Goal: Transaction & Acquisition: Purchase product/service

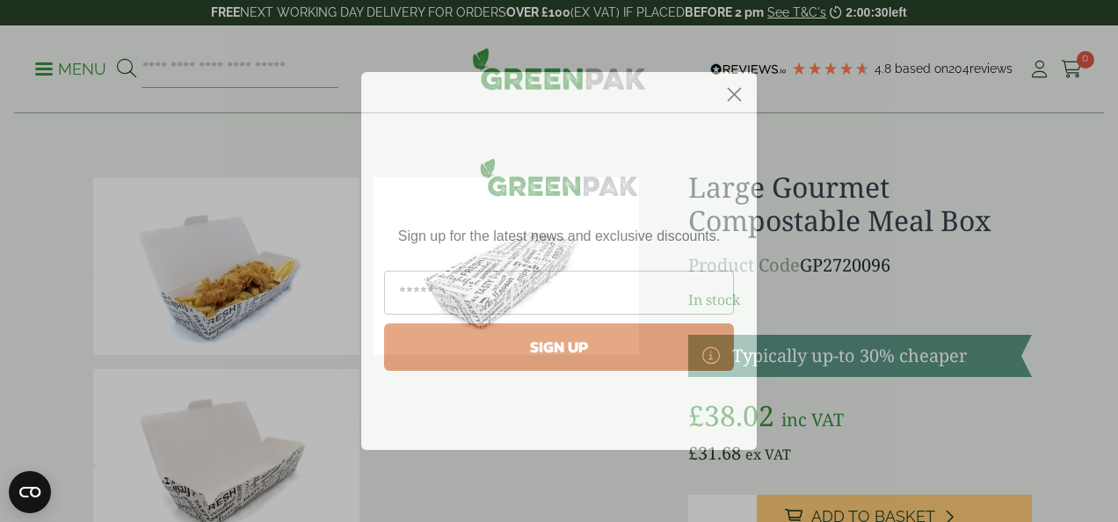
click at [738, 89] on icon "Close dialog" at bounding box center [735, 95] width 12 height 12
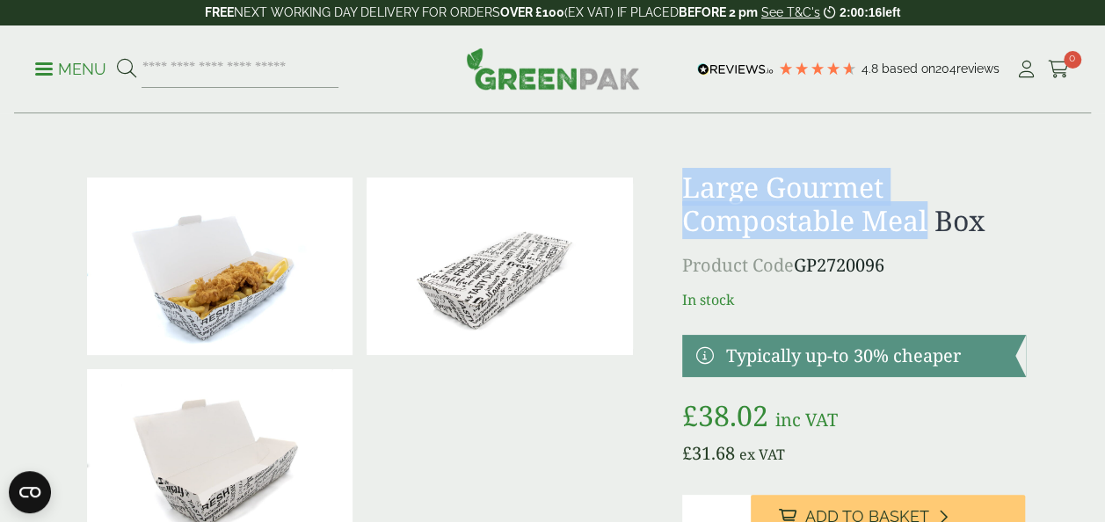
drag, startPoint x: 687, startPoint y: 185, endPoint x: 931, endPoint y: 225, distance: 246.8
click at [931, 225] on h1 "Large Gourmet Compostable Meal Box" at bounding box center [854, 204] width 344 height 68
copy h1 "Large Gourmet Compostable Meal"
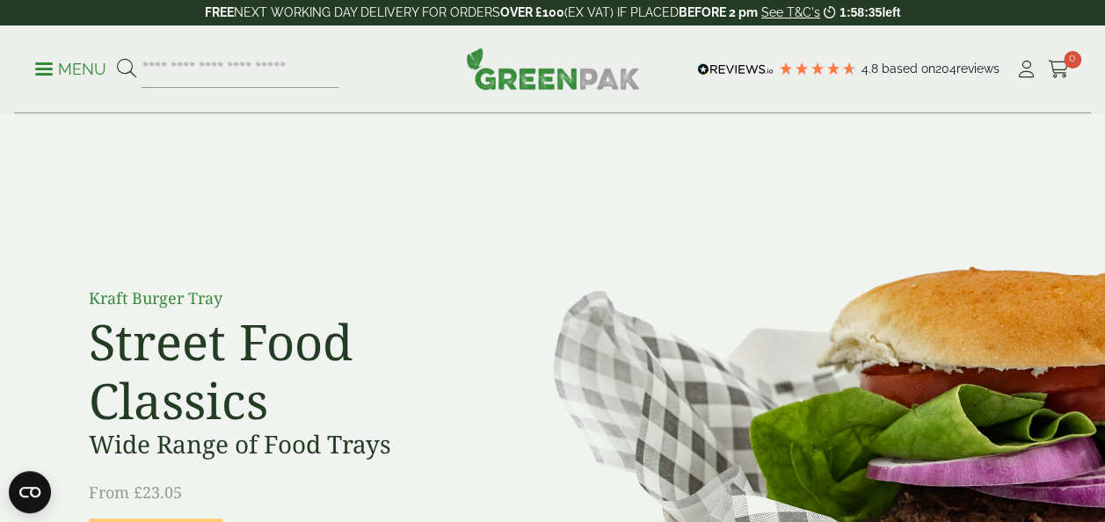
click at [127, 66] on icon at bounding box center [126, 68] width 19 height 19
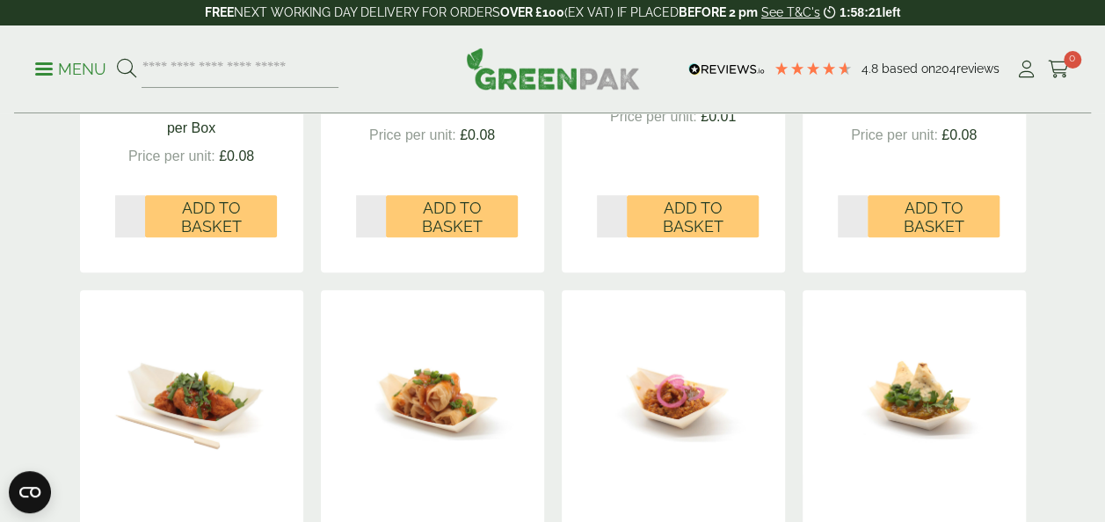
scroll to position [703, 0]
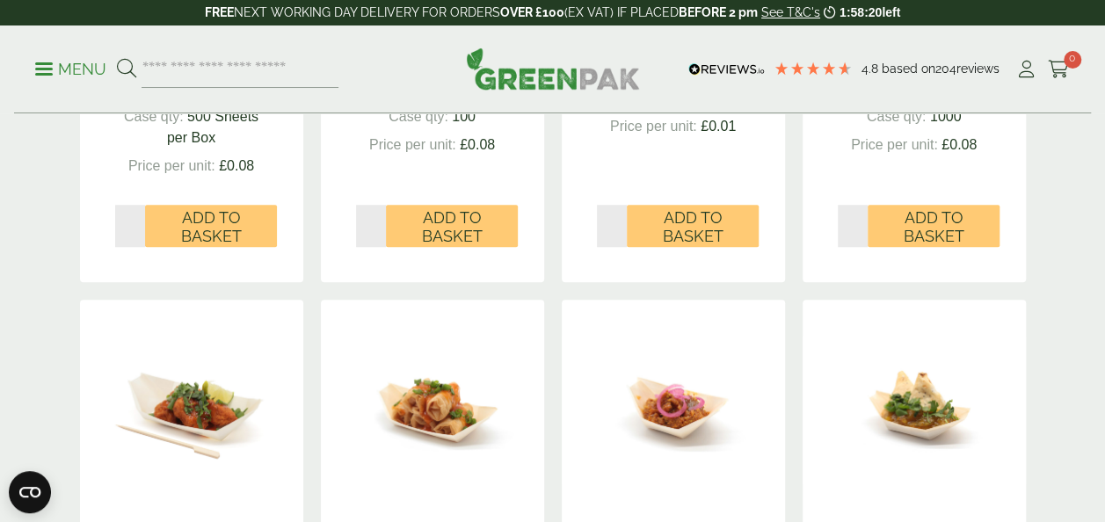
click at [126, 68] on icon at bounding box center [126, 68] width 19 height 19
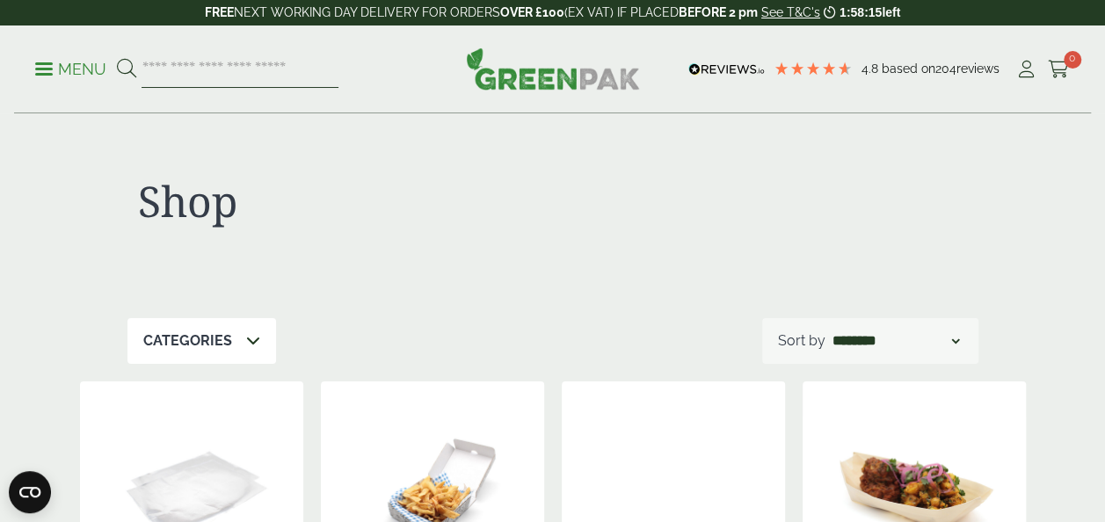
paste input "**********"
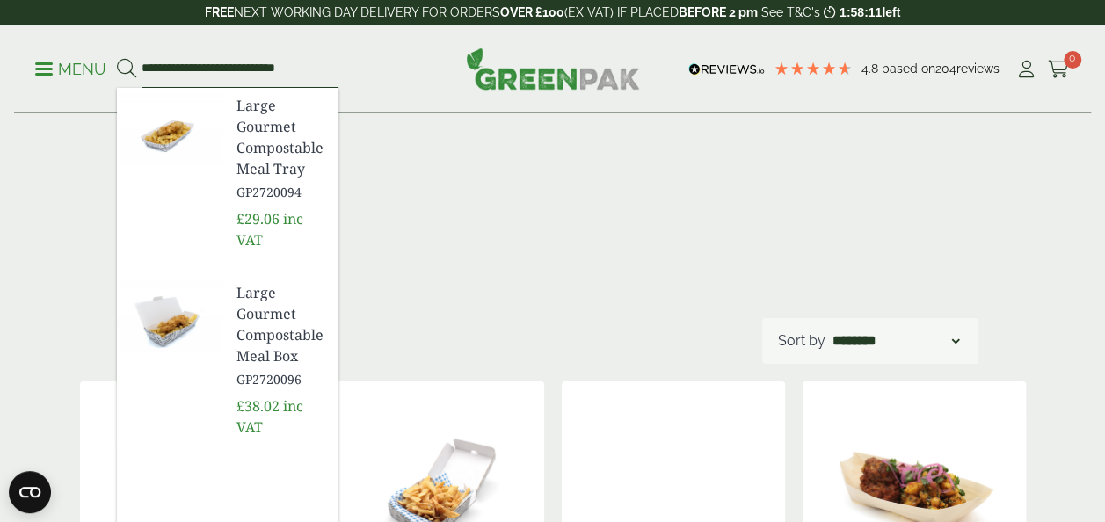
type input "**********"
click at [182, 124] on img at bounding box center [169, 130] width 105 height 84
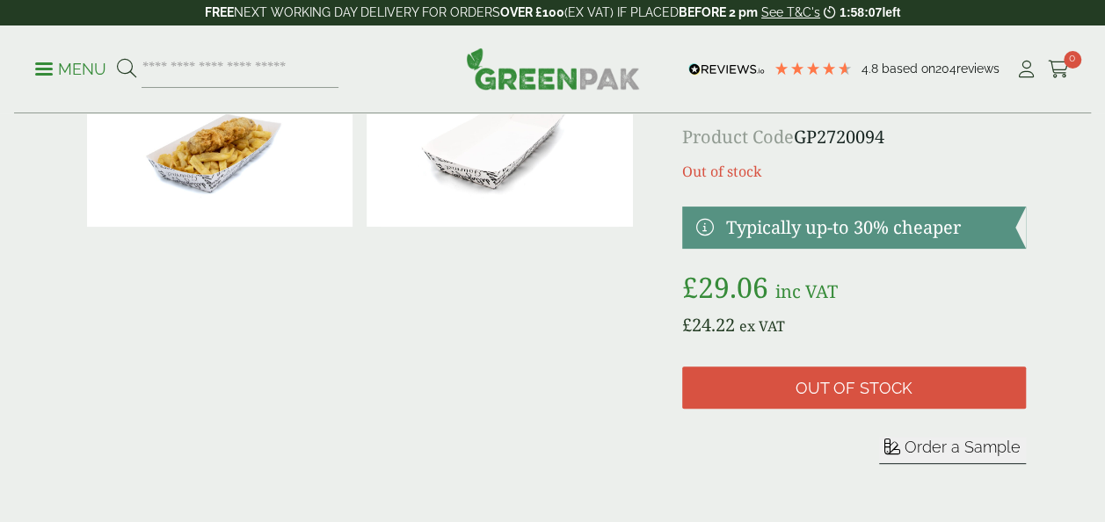
scroll to position [88, 0]
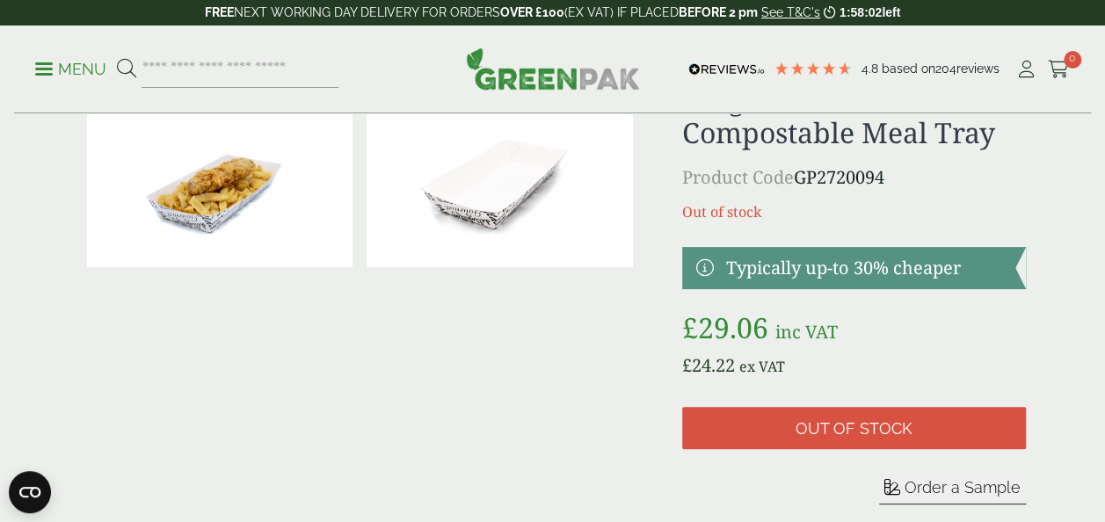
drag, startPoint x: 254, startPoint y: 118, endPoint x: 165, endPoint y: 290, distance: 193.8
click at [165, 293] on div at bounding box center [360, 315] width 560 height 464
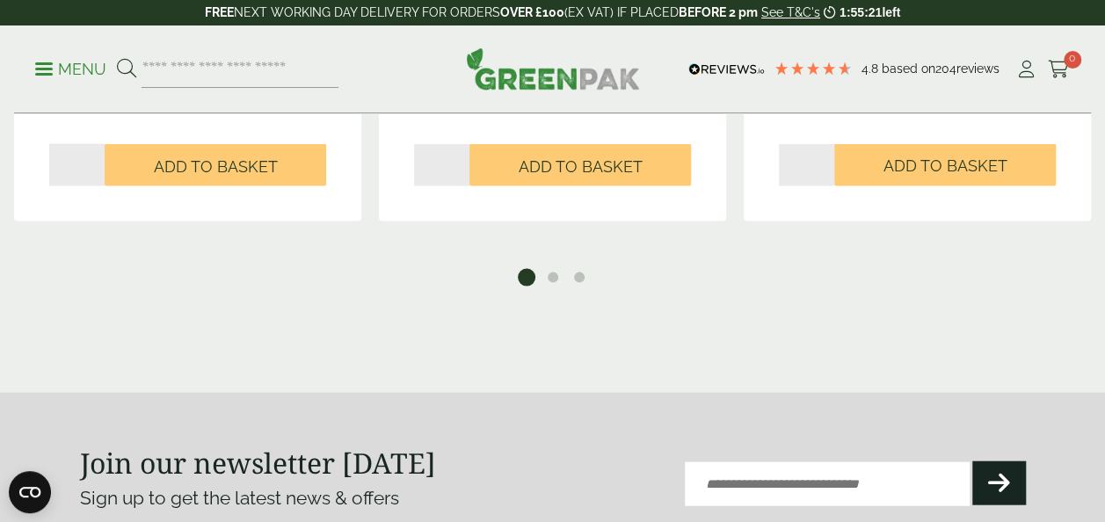
scroll to position [1670, 0]
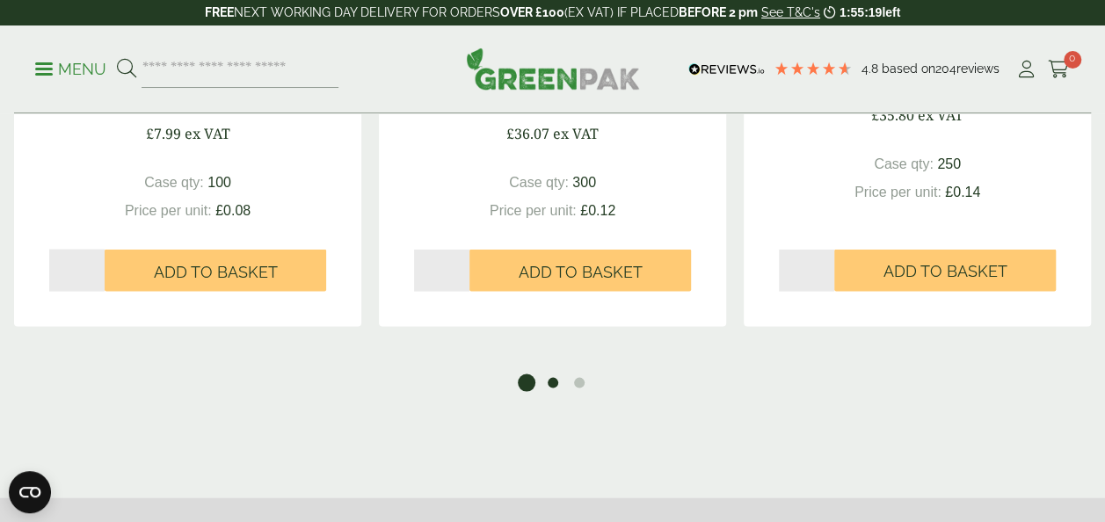
click at [550, 381] on button "2" at bounding box center [553, 383] width 18 height 18
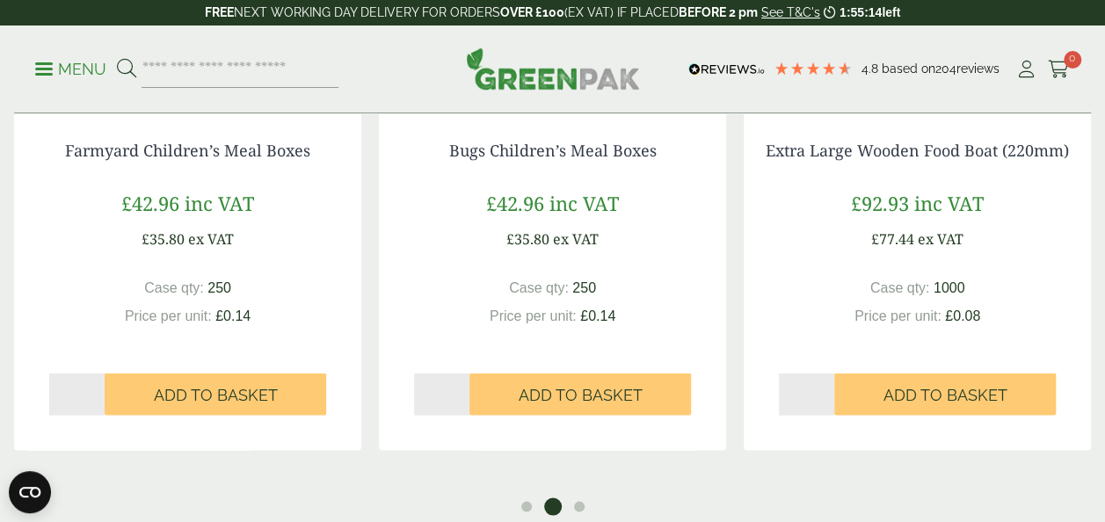
scroll to position [1582, 0]
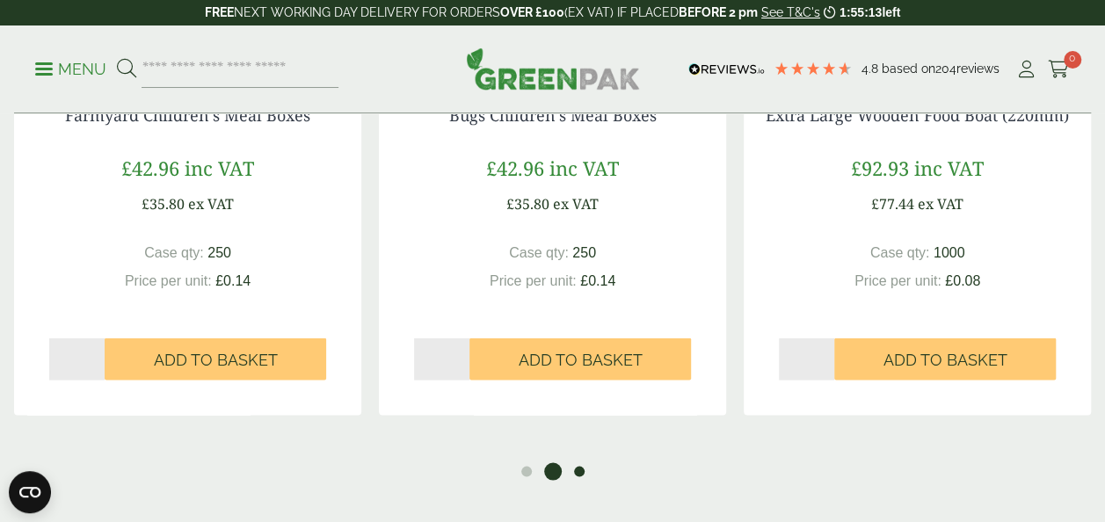
click at [576, 468] on button "3" at bounding box center [579, 471] width 18 height 18
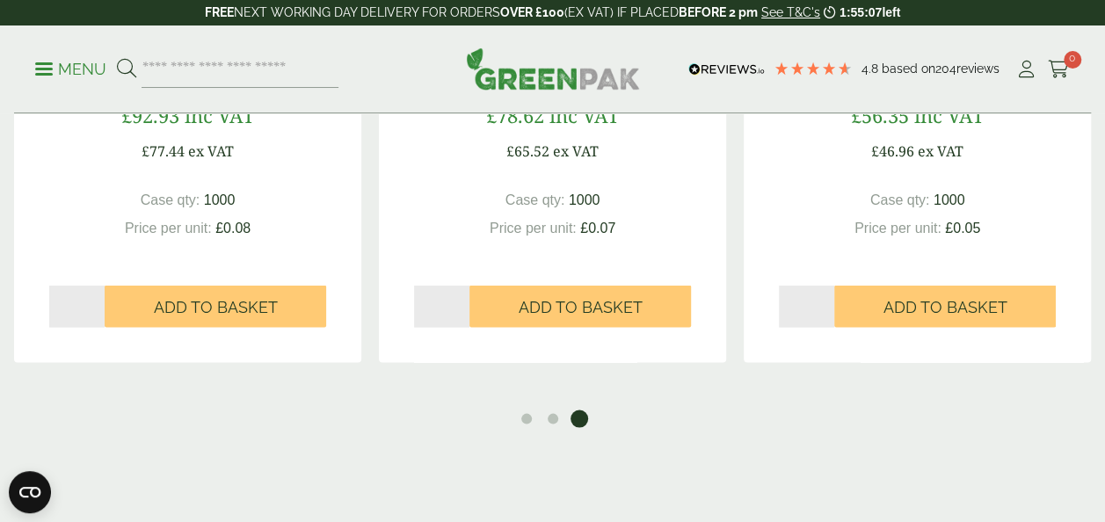
scroll to position [1670, 0]
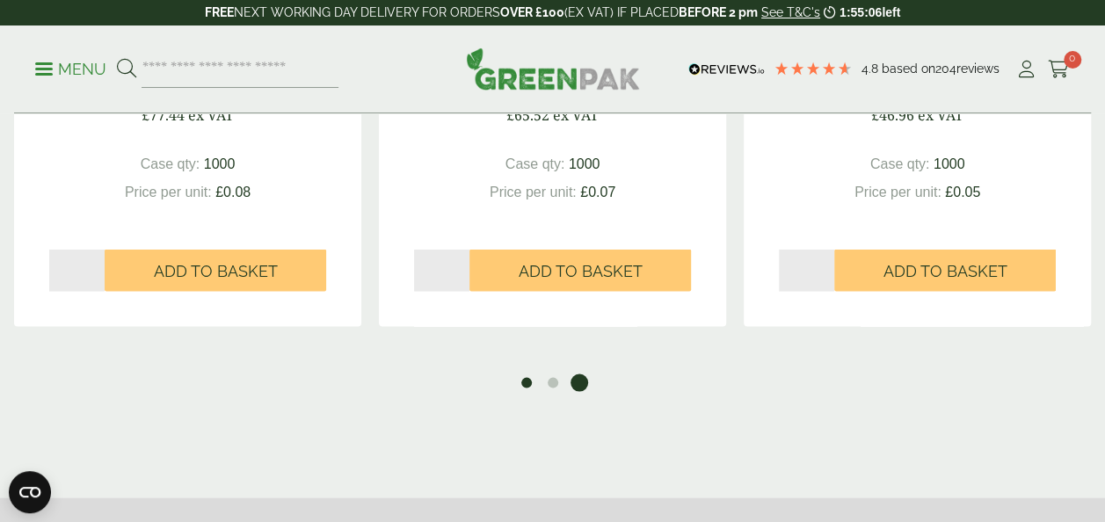
click at [527, 378] on button "1" at bounding box center [527, 383] width 18 height 18
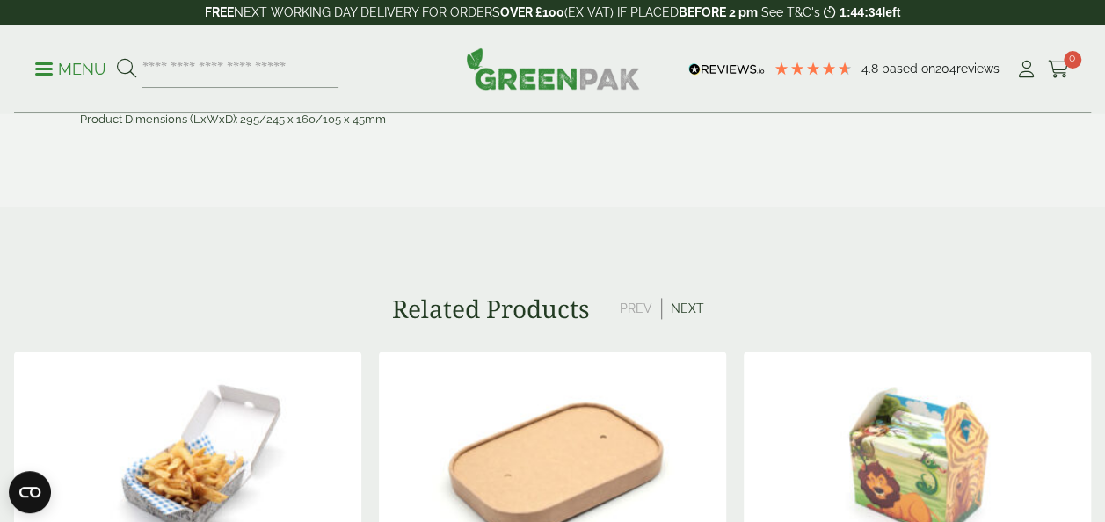
scroll to position [1055, 0]
